Goal: Information Seeking & Learning: Learn about a topic

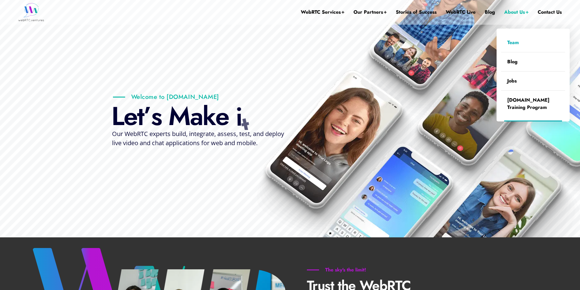
click at [515, 44] on link "Team" at bounding box center [533, 42] width 64 height 19
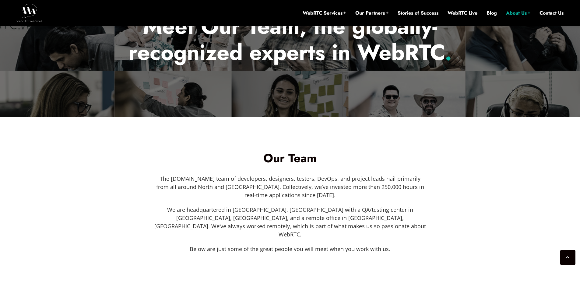
scroll to position [6, 0]
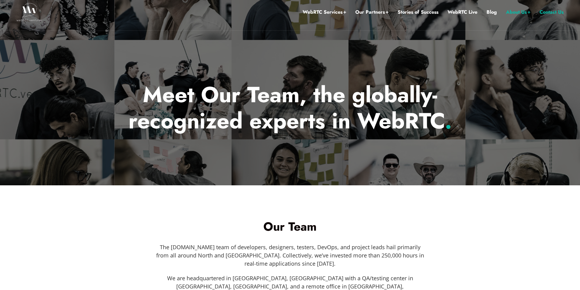
click at [551, 12] on link "Contact Us" at bounding box center [552, 12] width 24 height 8
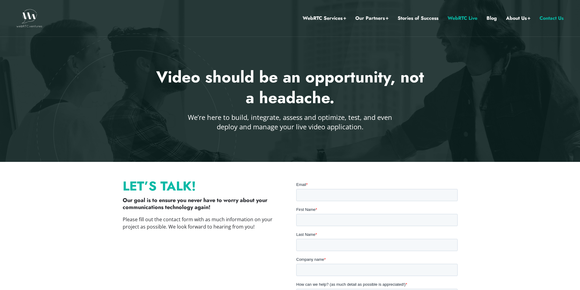
click at [456, 17] on link "WebRTC Live" at bounding box center [463, 18] width 30 height 8
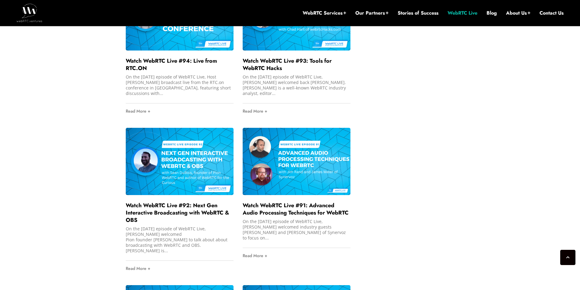
scroll to position [1164, 0]
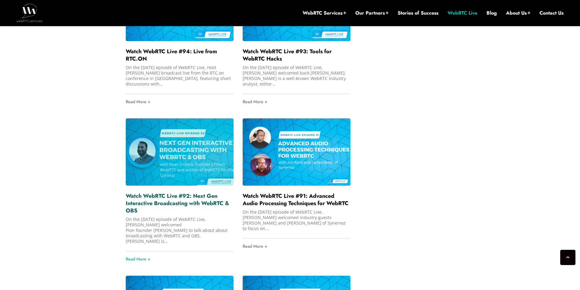
click at [173, 197] on link "Watch WebRTC Live #92: Next Gen Interactive Broadcasting with WebRTC & OBS" at bounding box center [178, 203] width 104 height 23
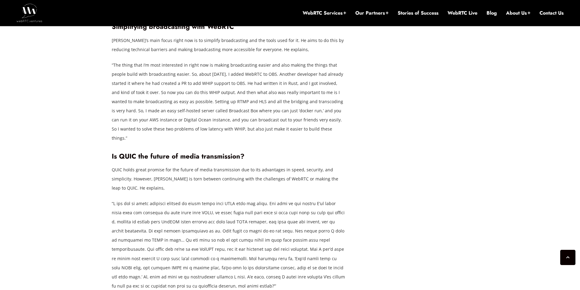
scroll to position [1133, 0]
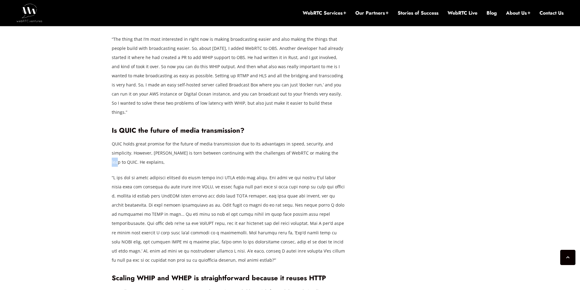
drag, startPoint x: 303, startPoint y: 135, endPoint x: 313, endPoint y: 135, distance: 10.4
click at [313, 140] on p "QUIC holds great promise for the future of media transmission due to its advant…" at bounding box center [229, 153] width 235 height 27
copy p "QUIC"
